Goal: Task Accomplishment & Management: Complete application form

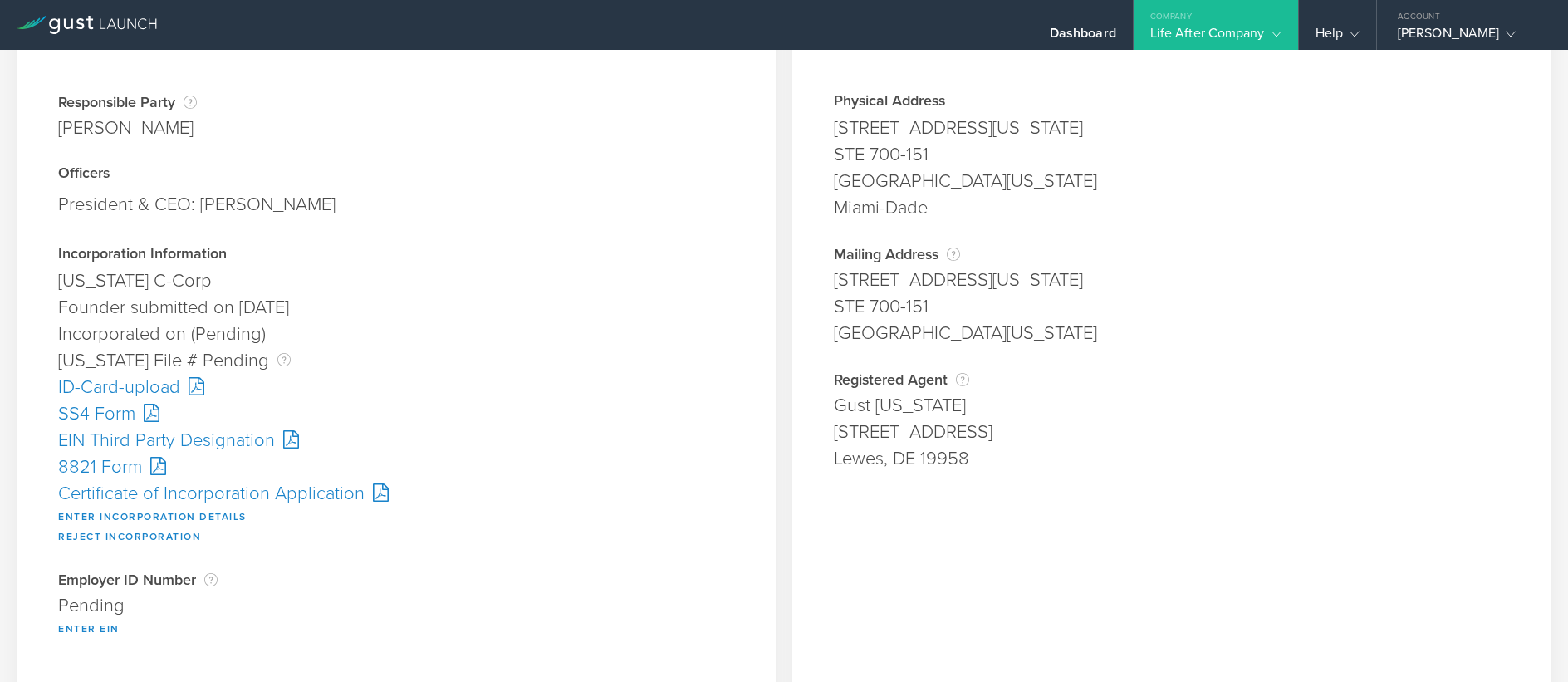
scroll to position [249, 0]
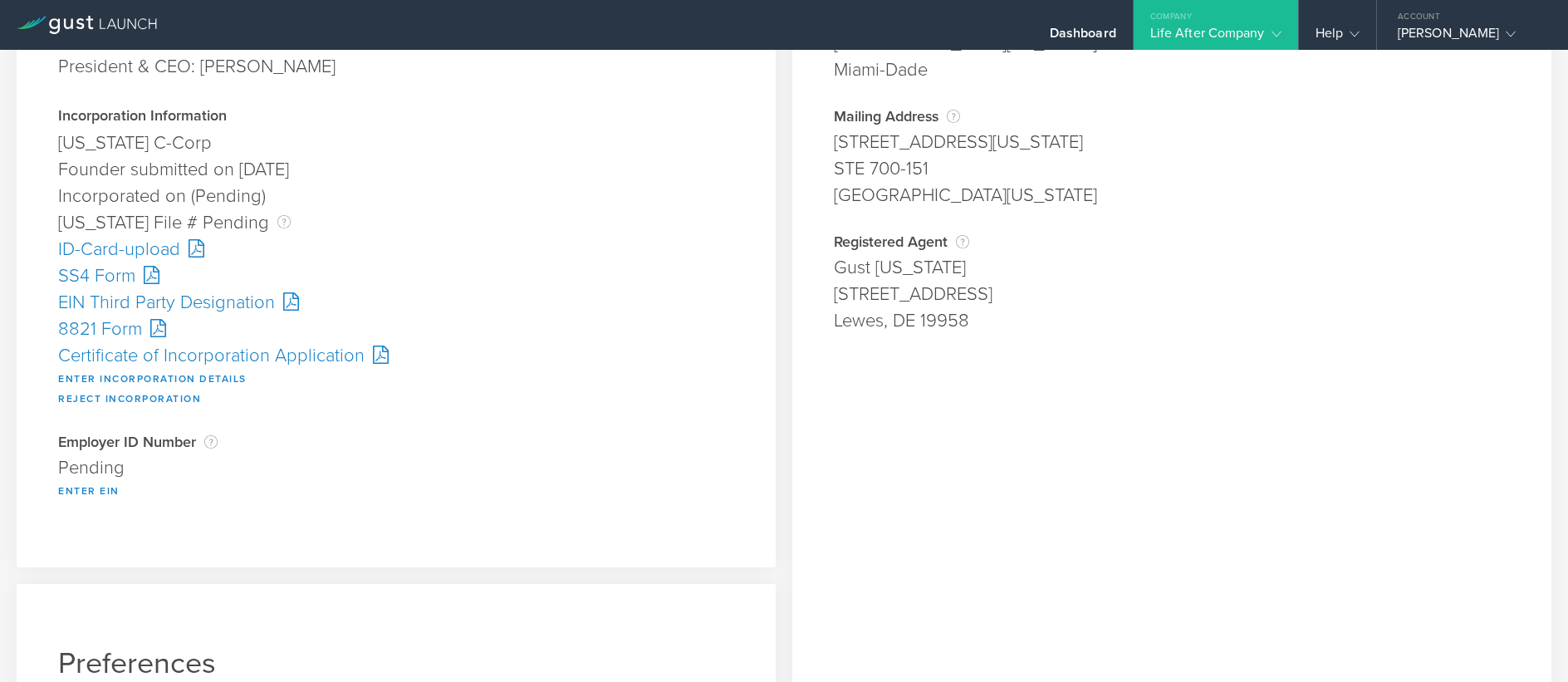
click at [165, 357] on div "Certificate of Incorporation Application" at bounding box center [396, 356] width 676 height 27
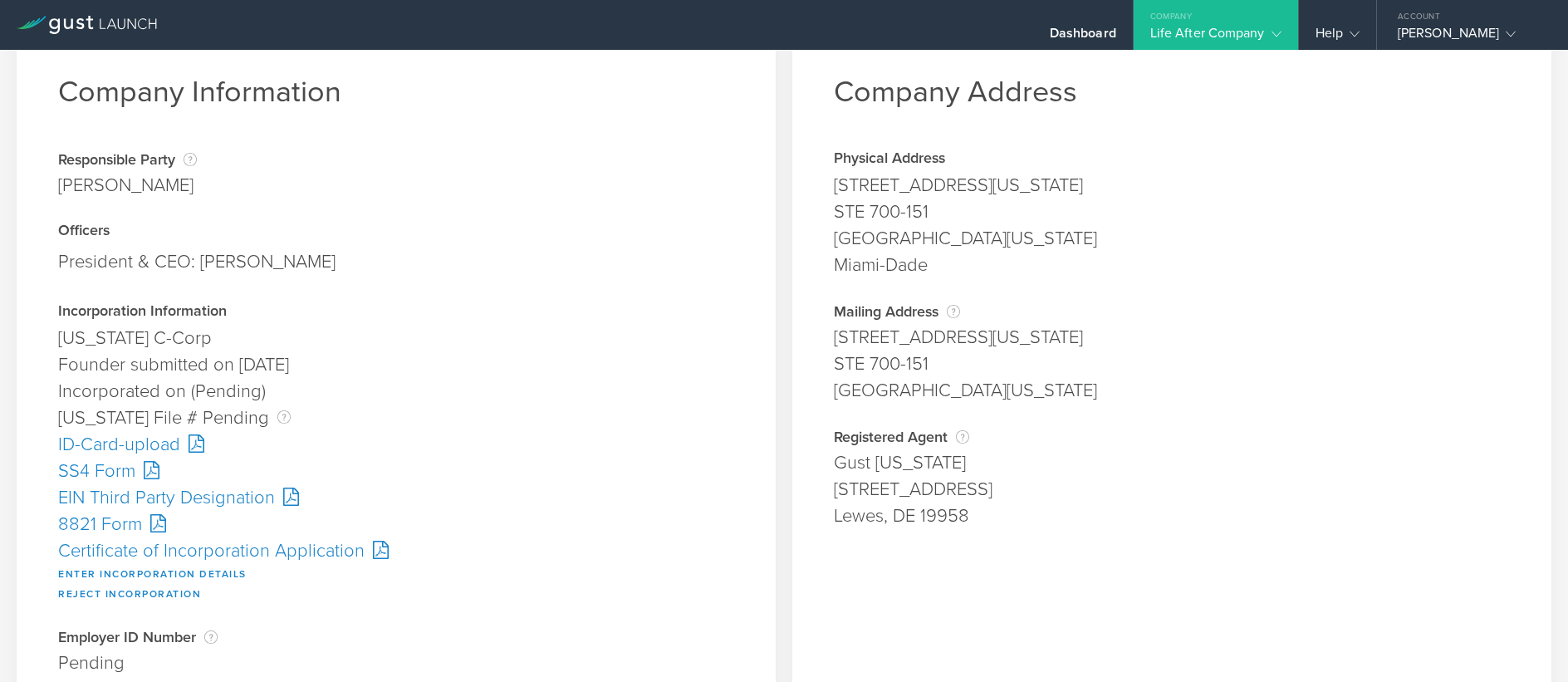
scroll to position [83, 0]
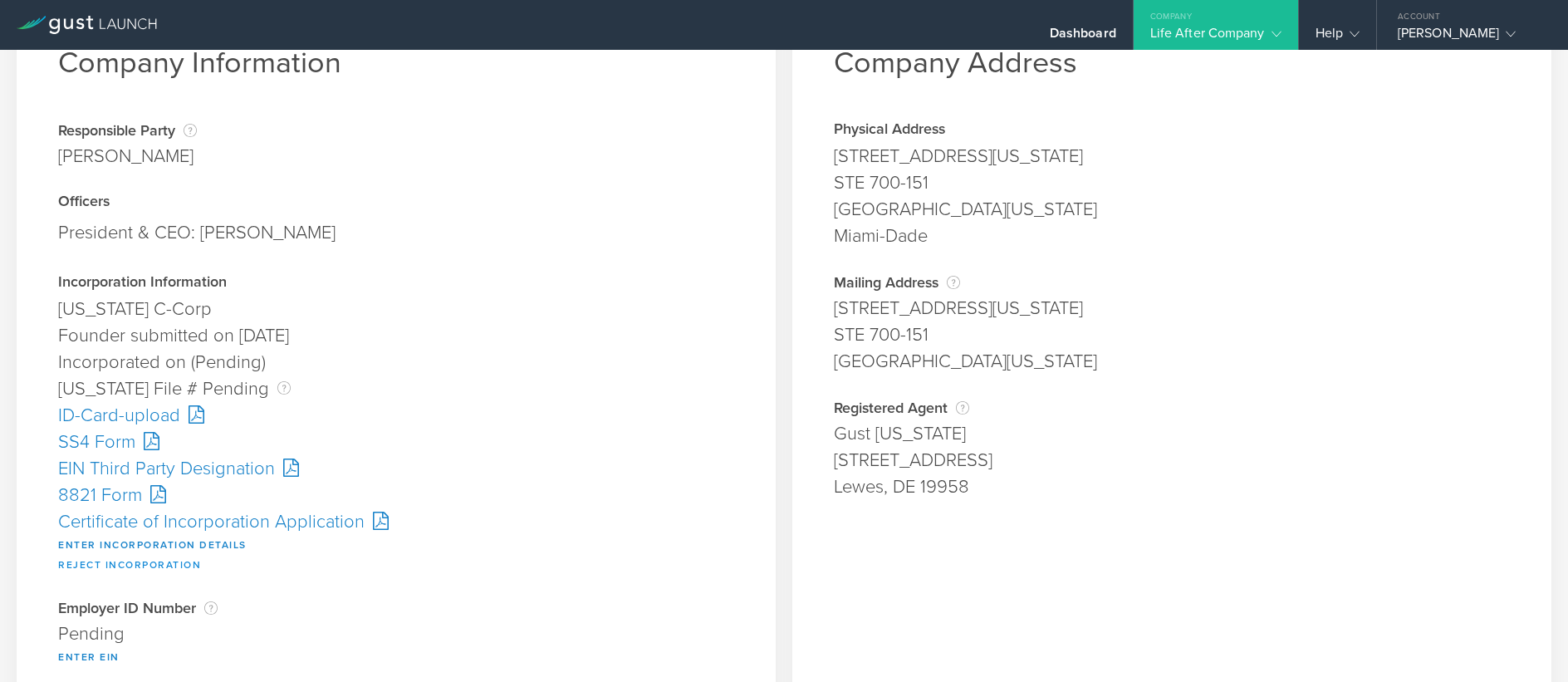
click at [152, 565] on button "Reject Incorporation" at bounding box center [129, 565] width 143 height 20
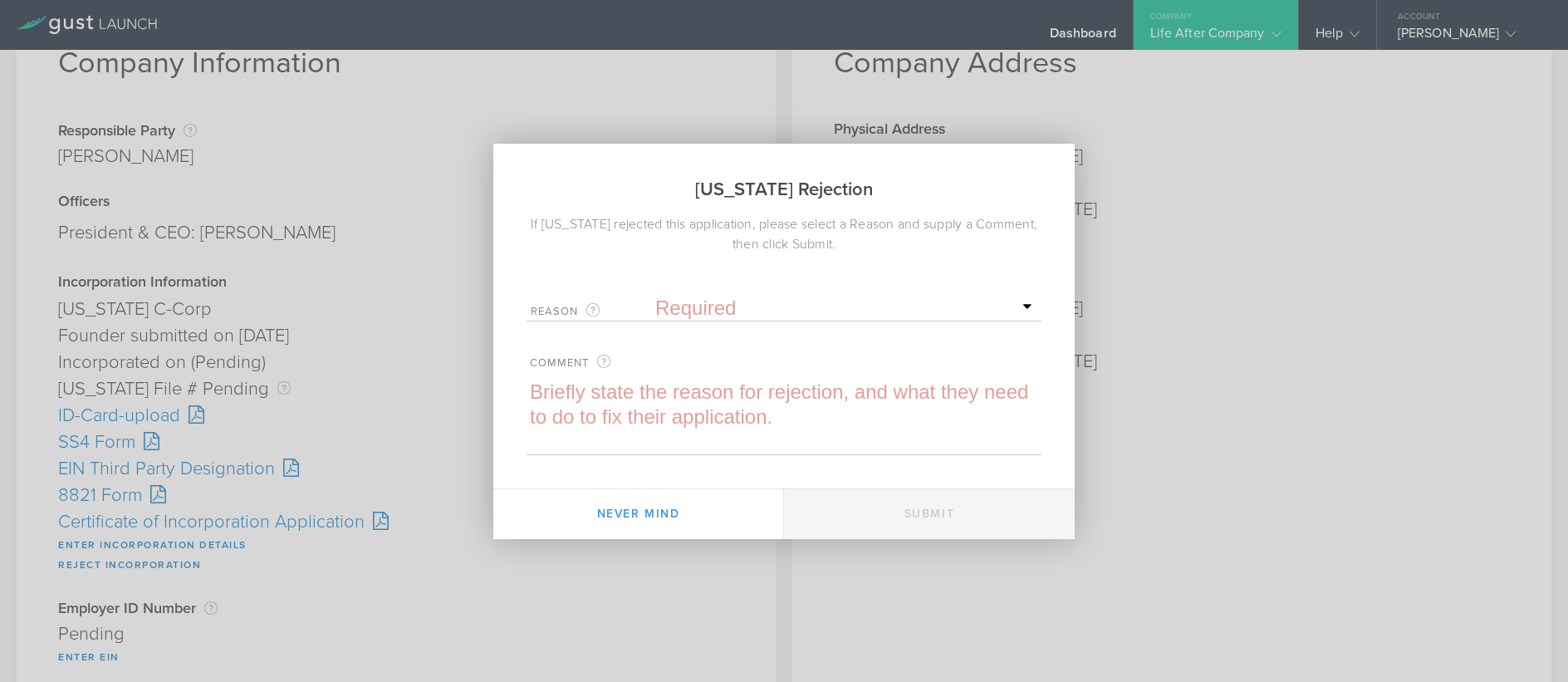
click at [686, 298] on select "Required Name was invalid Signature was invalid Other invalid reason" at bounding box center [846, 308] width 382 height 25
select select "name"
click at [655, 296] on select "Required Name was invalid Signature was invalid Other invalid reason" at bounding box center [846, 308] width 382 height 25
click at [609, 395] on textarea at bounding box center [784, 416] width 515 height 75
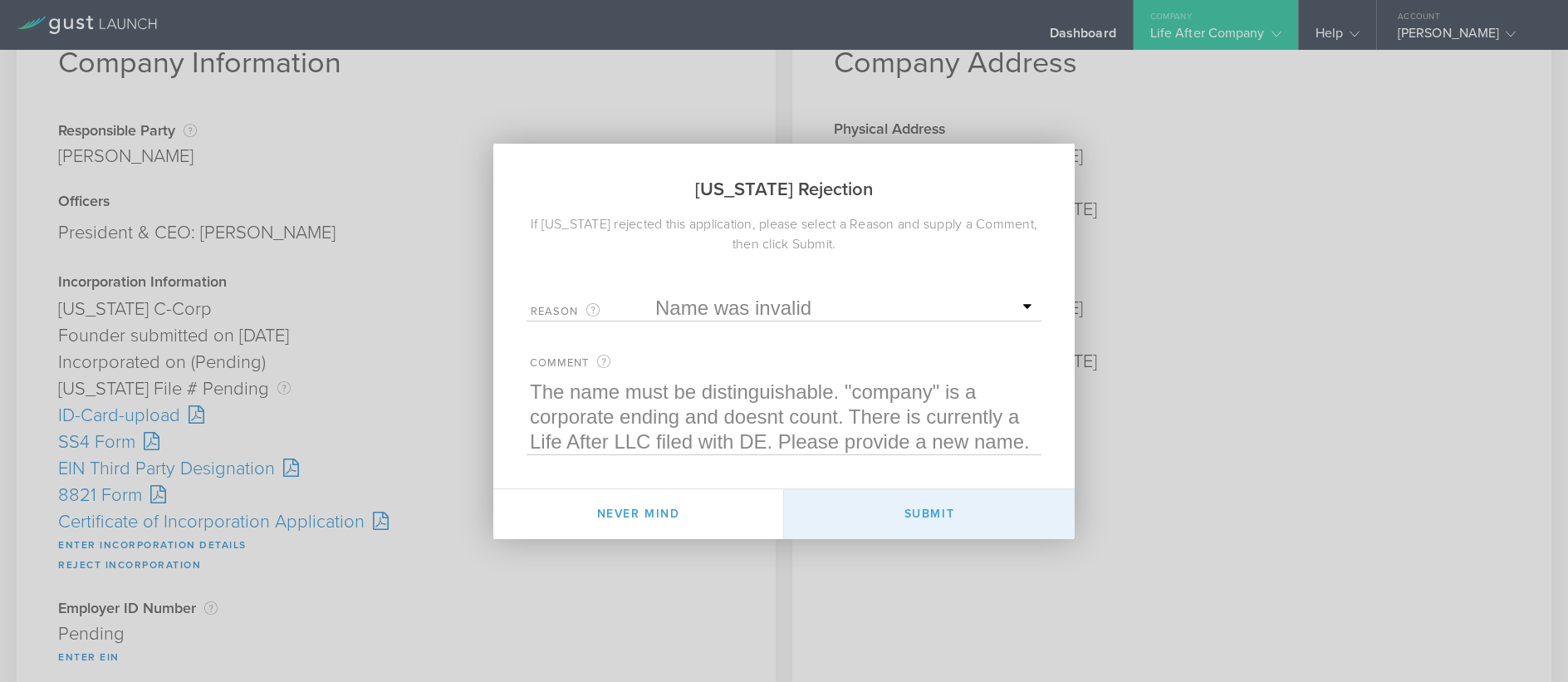
type textarea "The name must be distinguishable. "company" is a corporate ending and doesnt co…"
click at [927, 506] on button "Submit" at bounding box center [929, 514] width 290 height 50
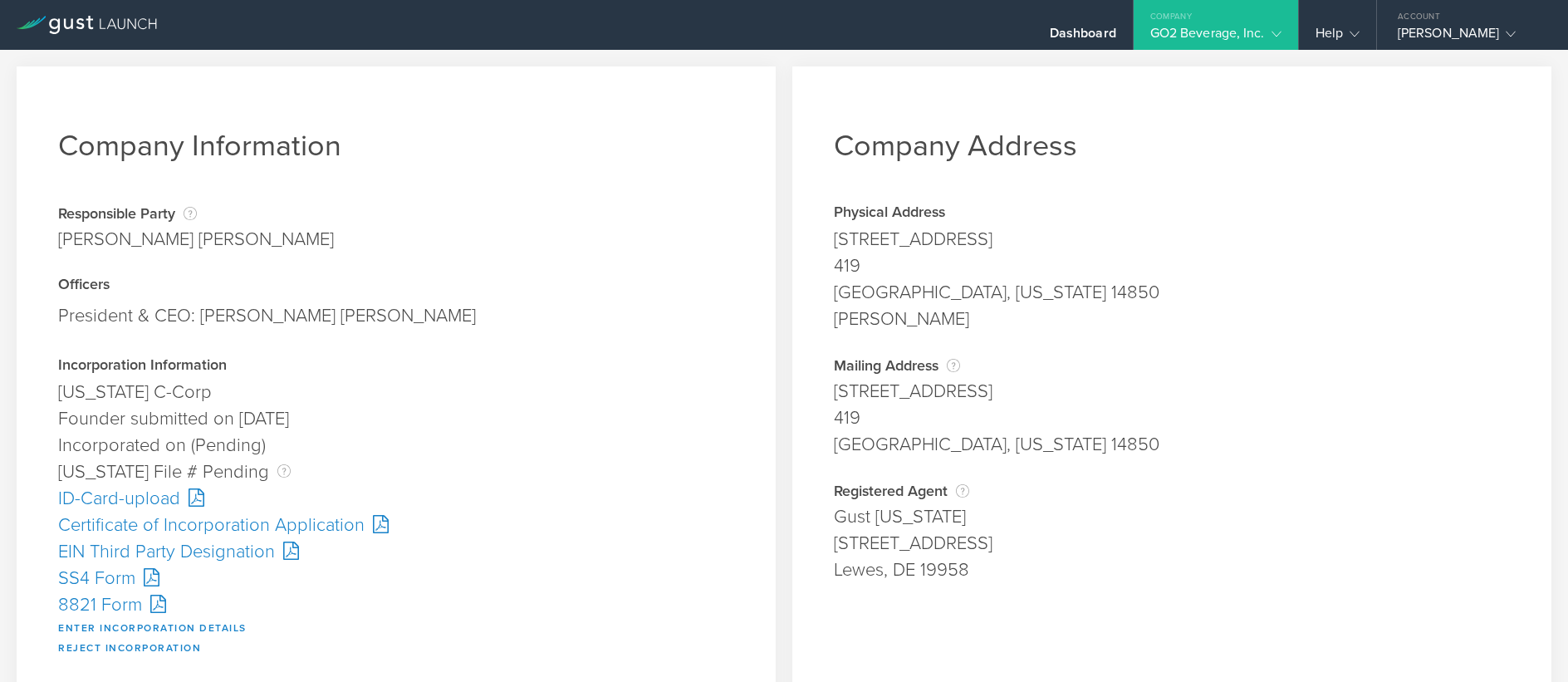
click at [278, 520] on div "Certificate of Incorporation Application" at bounding box center [396, 524] width 676 height 27
